Goal: Task Accomplishment & Management: Use online tool/utility

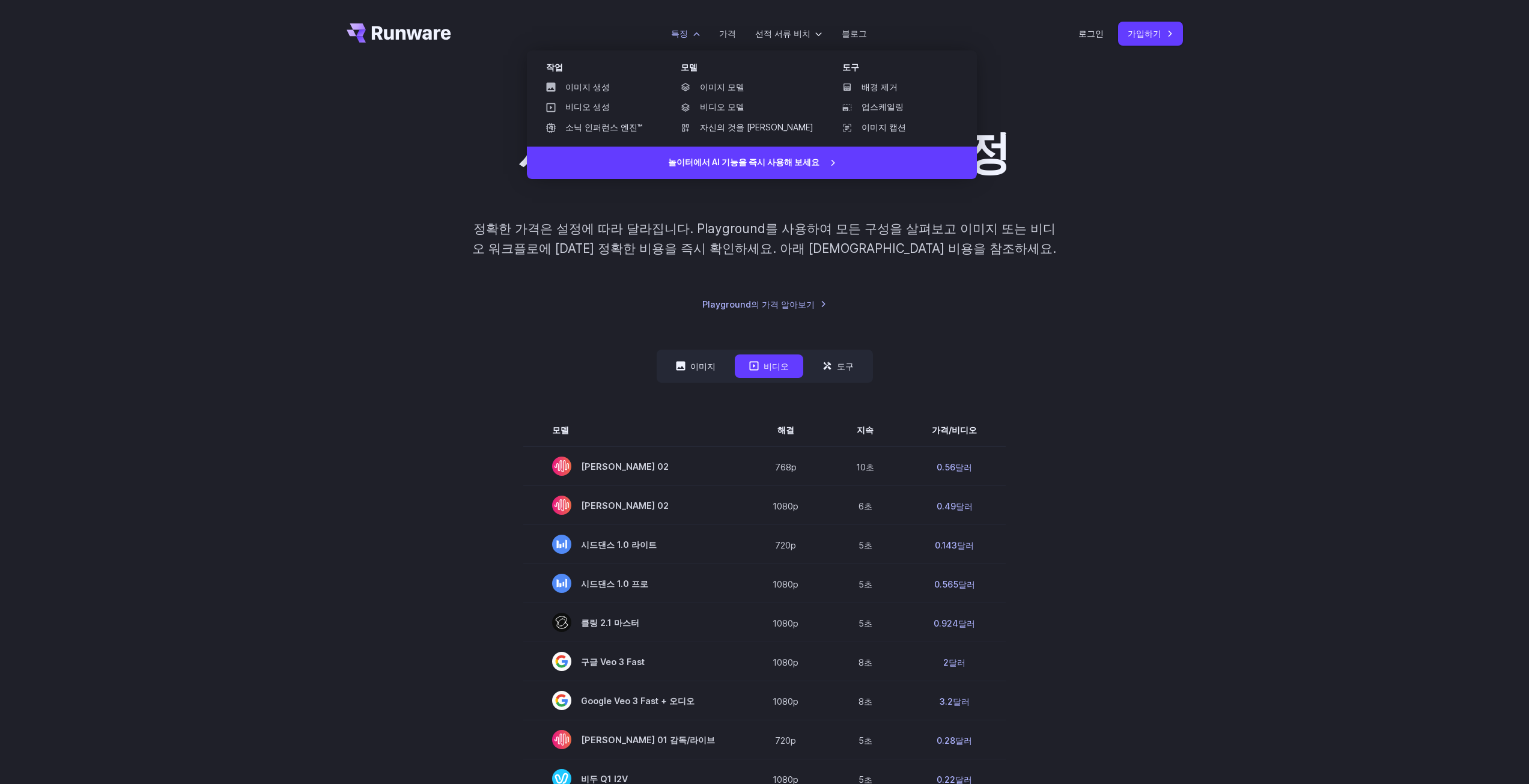
click at [600, 98] on ul "이미지 생성 비디오 생성 소닉 인퍼런스 엔진™" at bounding box center [598, 107] width 125 height 58
click at [600, 102] on font "비디오 생성" at bounding box center [588, 106] width 45 height 10
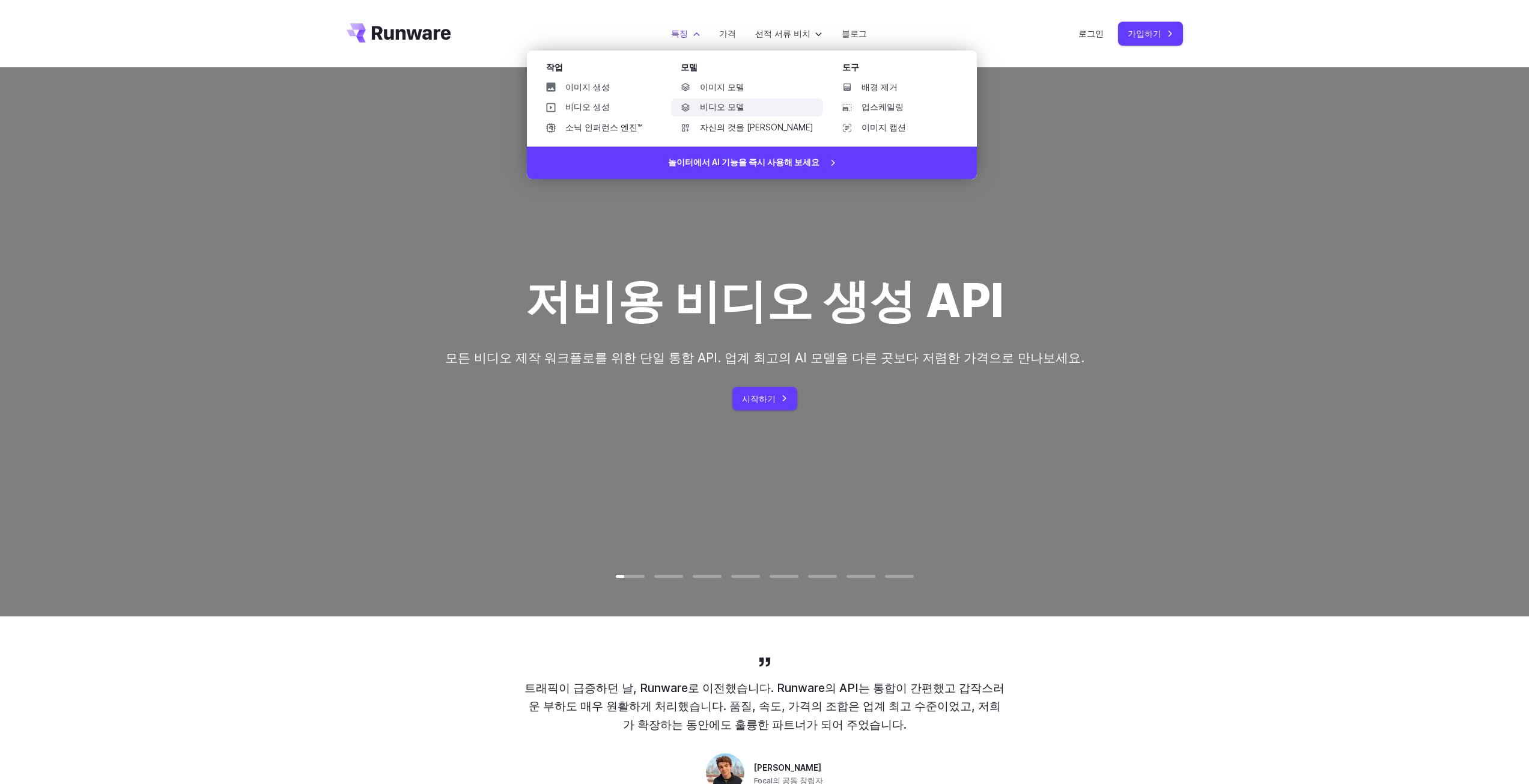
click at [707, 108] on font "비디오 모델" at bounding box center [722, 106] width 45 height 10
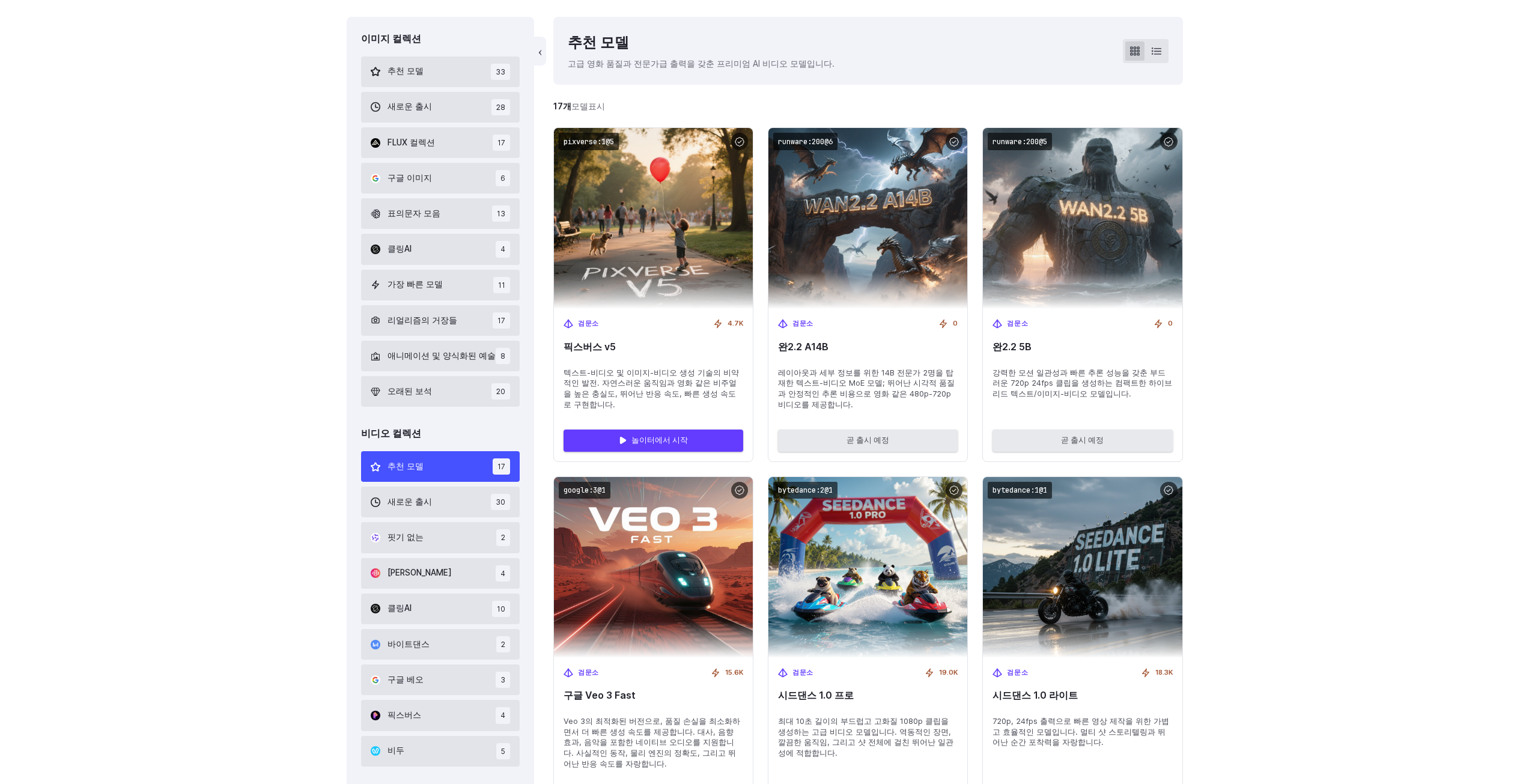
scroll to position [337, 0]
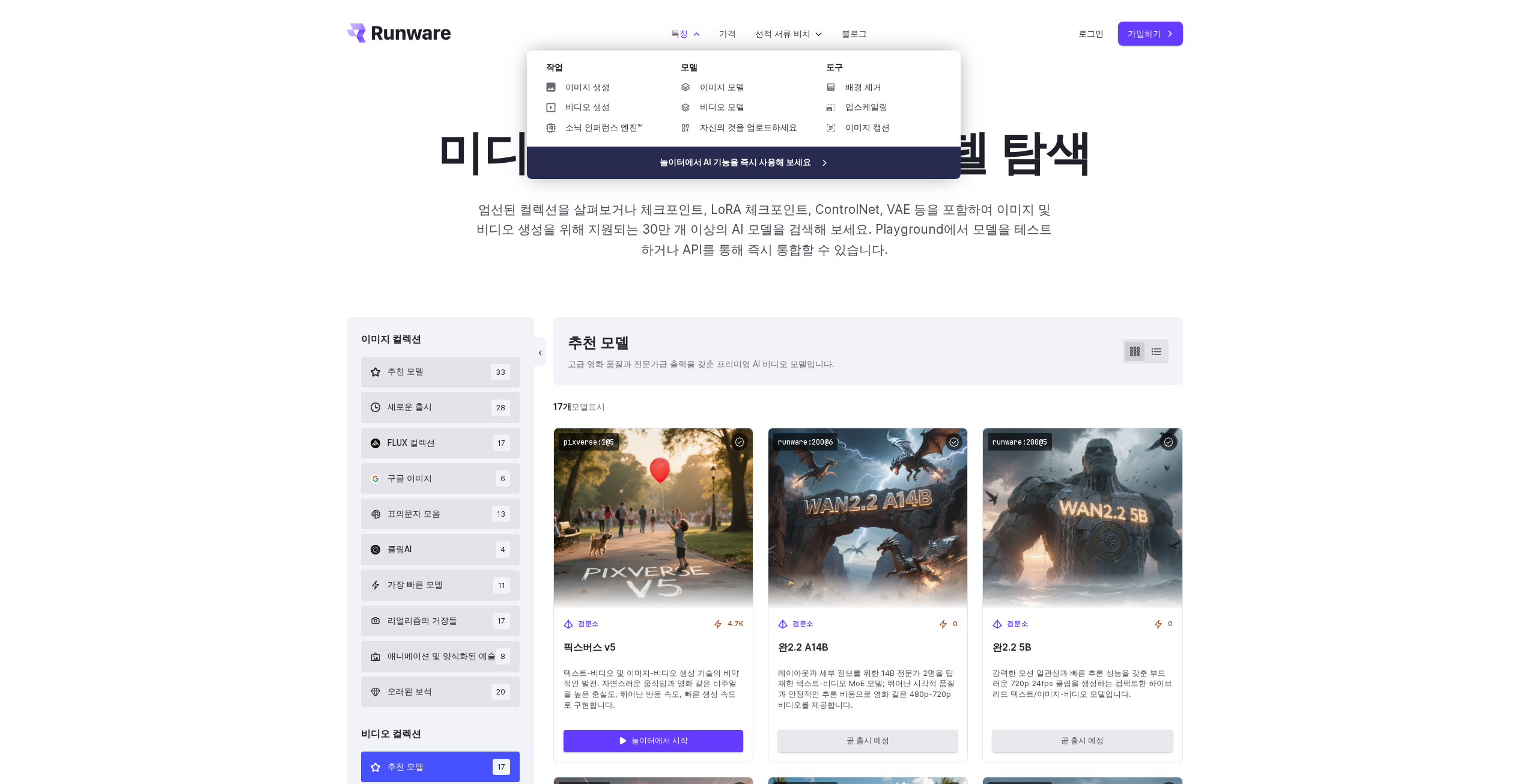
click at [733, 159] on font "놀이터에서 AI 기능을 즉시 사용해 보세요" at bounding box center [735, 163] width 151 height 10
